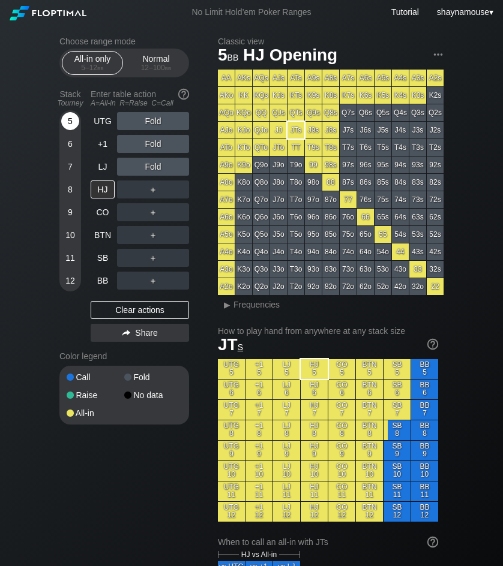
click at [73, 114] on div "5" at bounding box center [70, 121] width 18 height 18
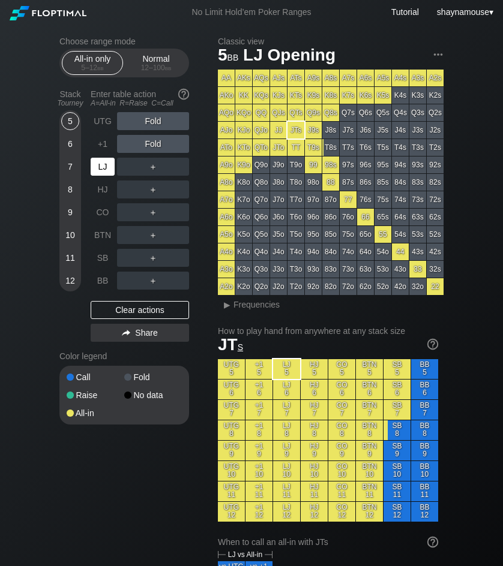
click at [101, 163] on div "LJ" at bounding box center [103, 167] width 24 height 18
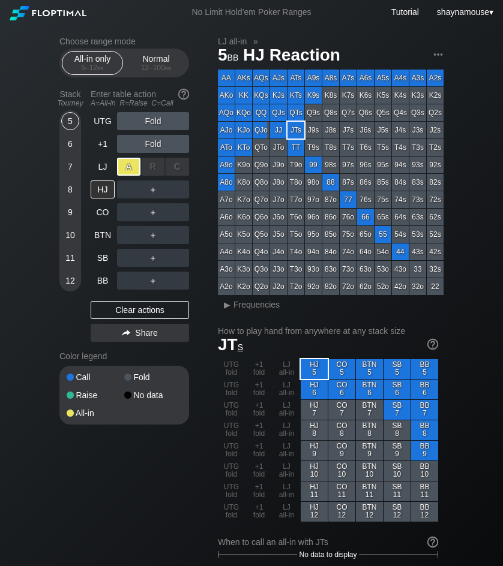
click at [121, 166] on div "A ✕" at bounding box center [128, 167] width 23 height 18
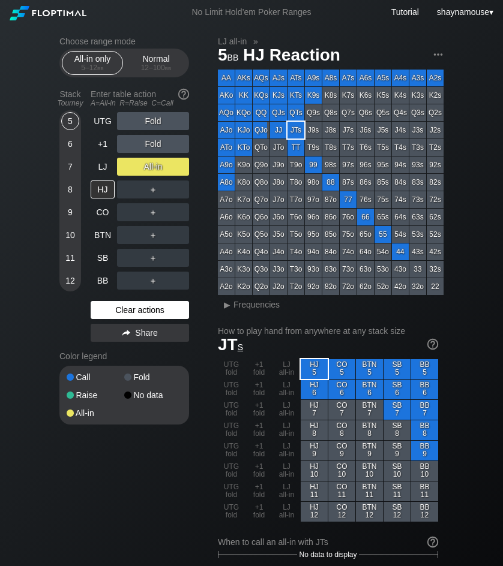
click at [159, 314] on div "Clear actions" at bounding box center [140, 310] width 98 height 18
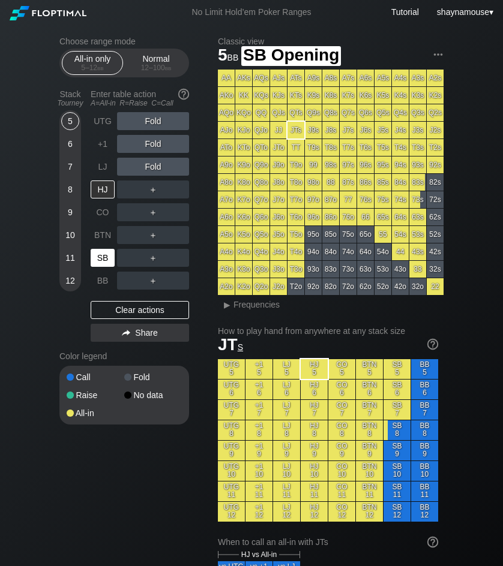
click at [103, 265] on div "SB" at bounding box center [103, 258] width 24 height 18
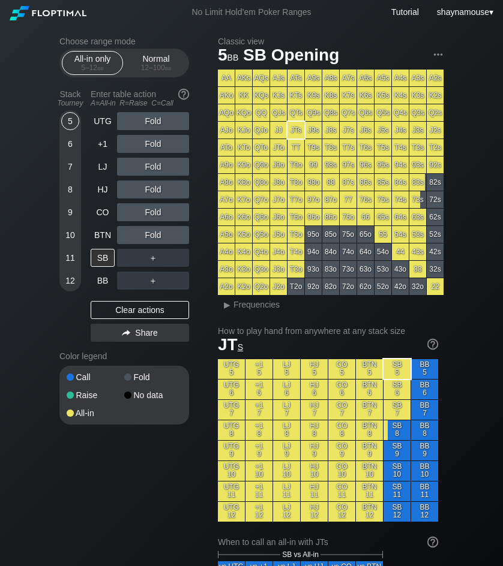
click at [68, 216] on div "9" at bounding box center [70, 212] width 18 height 18
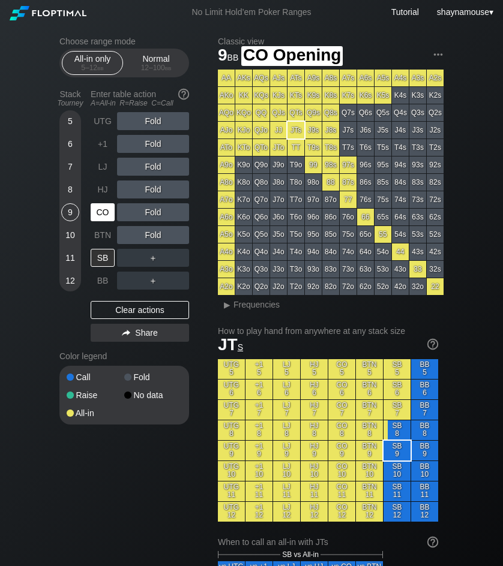
click at [103, 216] on div "CO" at bounding box center [103, 212] width 24 height 18
